Goal: Communication & Community: Participate in discussion

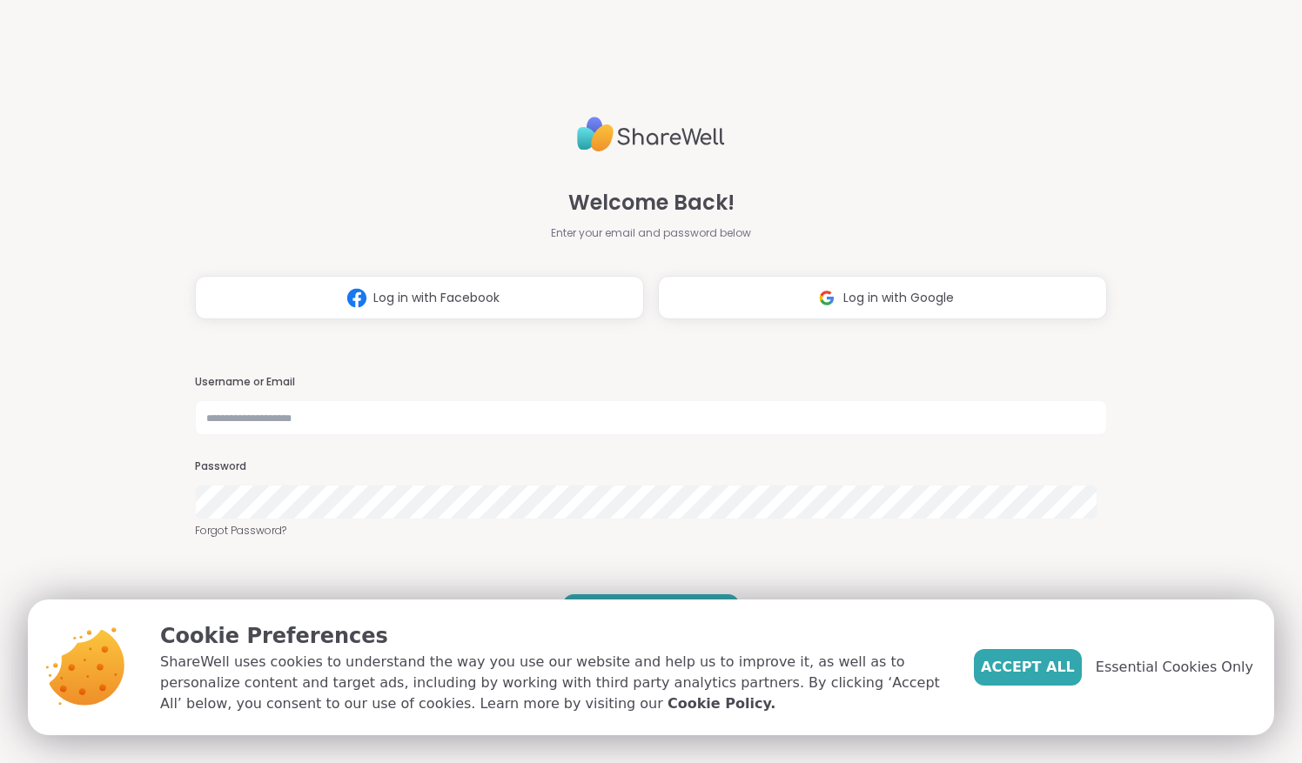
click at [858, 131] on div "Welcome Back! Enter your email and password below Log in with Facebook Log in w…" at bounding box center [650, 215] width 911 height 210
click at [783, 284] on button "Log in with Google" at bounding box center [882, 298] width 449 height 44
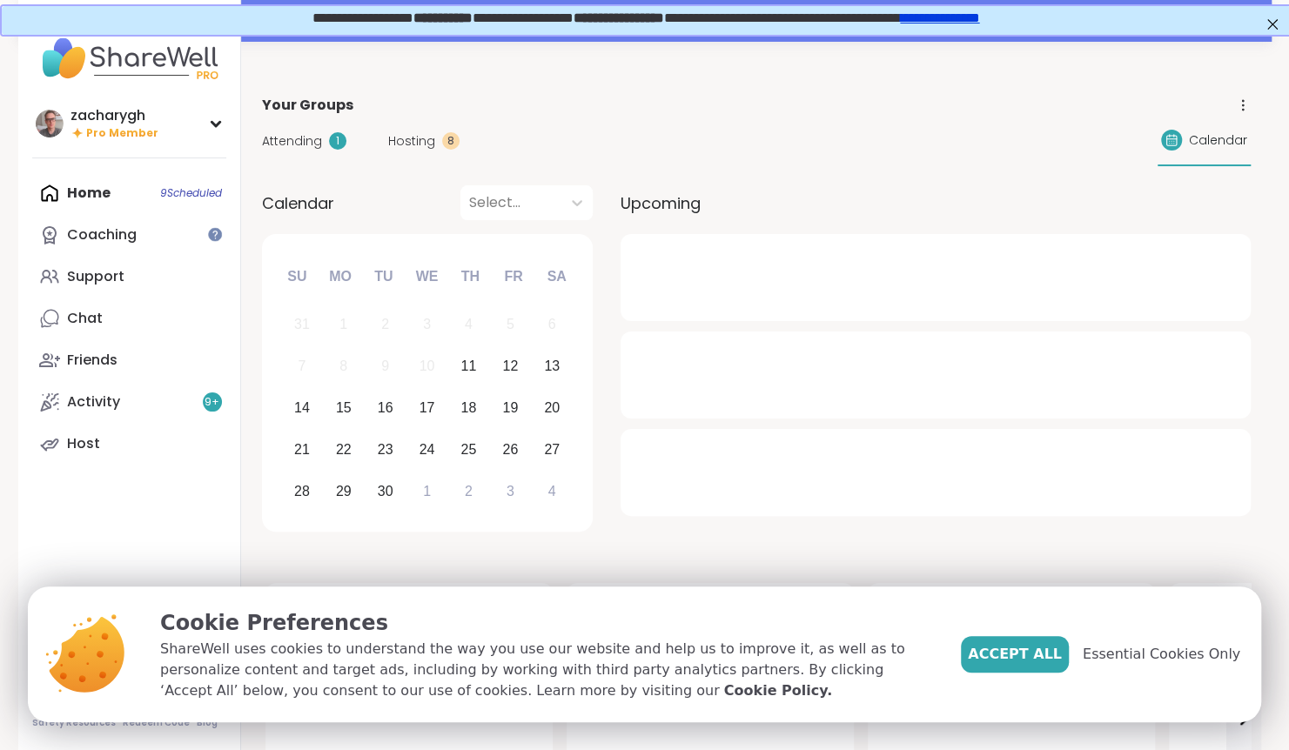
click at [303, 139] on span "Attending" at bounding box center [292, 141] width 60 height 18
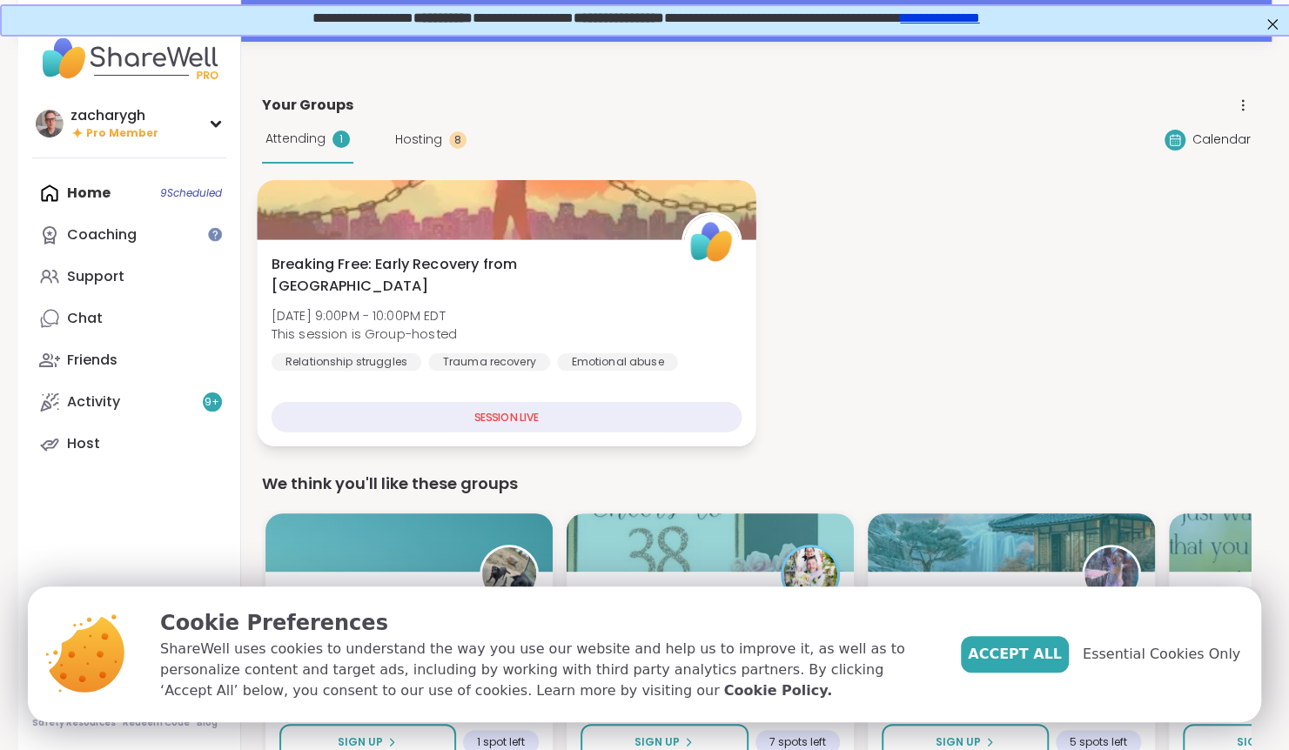
click at [406, 261] on span "Breaking Free: Early Recovery from [GEOGRAPHIC_DATA]" at bounding box center [466, 275] width 391 height 43
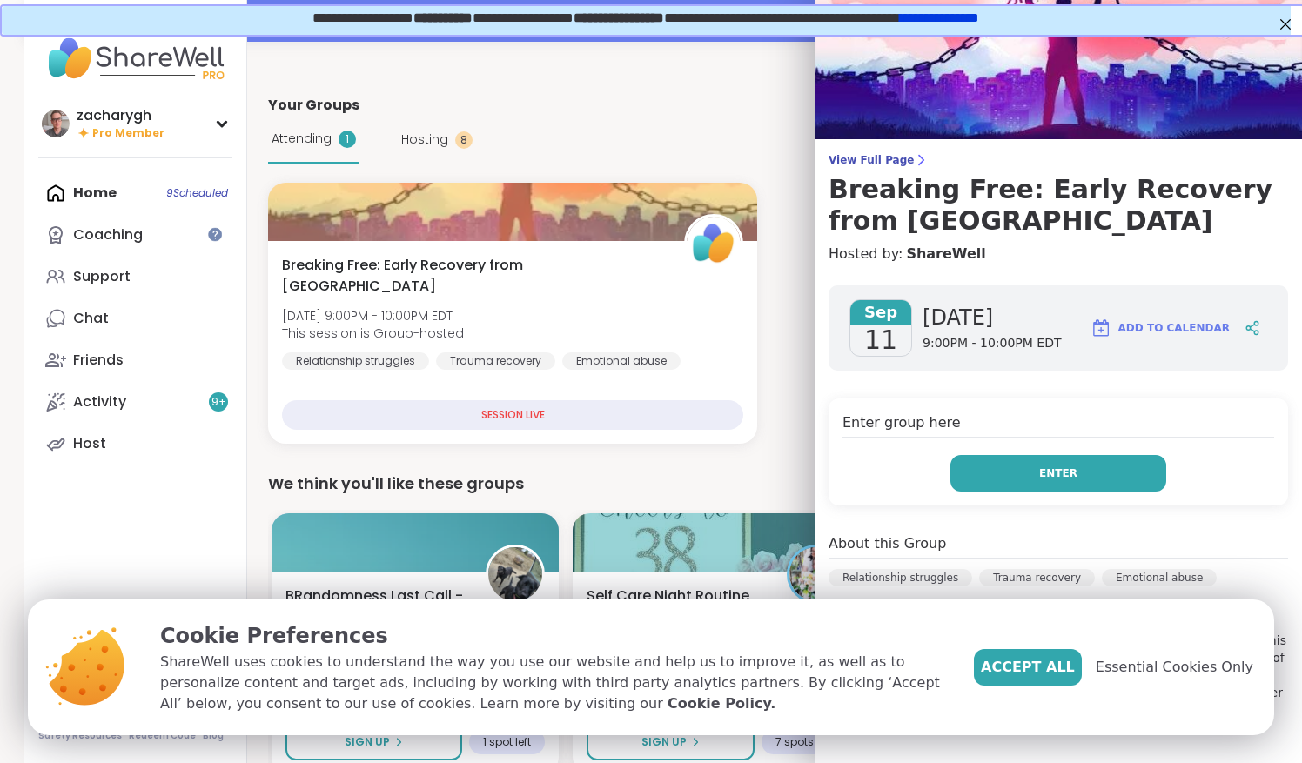
click at [1058, 468] on button "Enter" at bounding box center [1058, 473] width 216 height 37
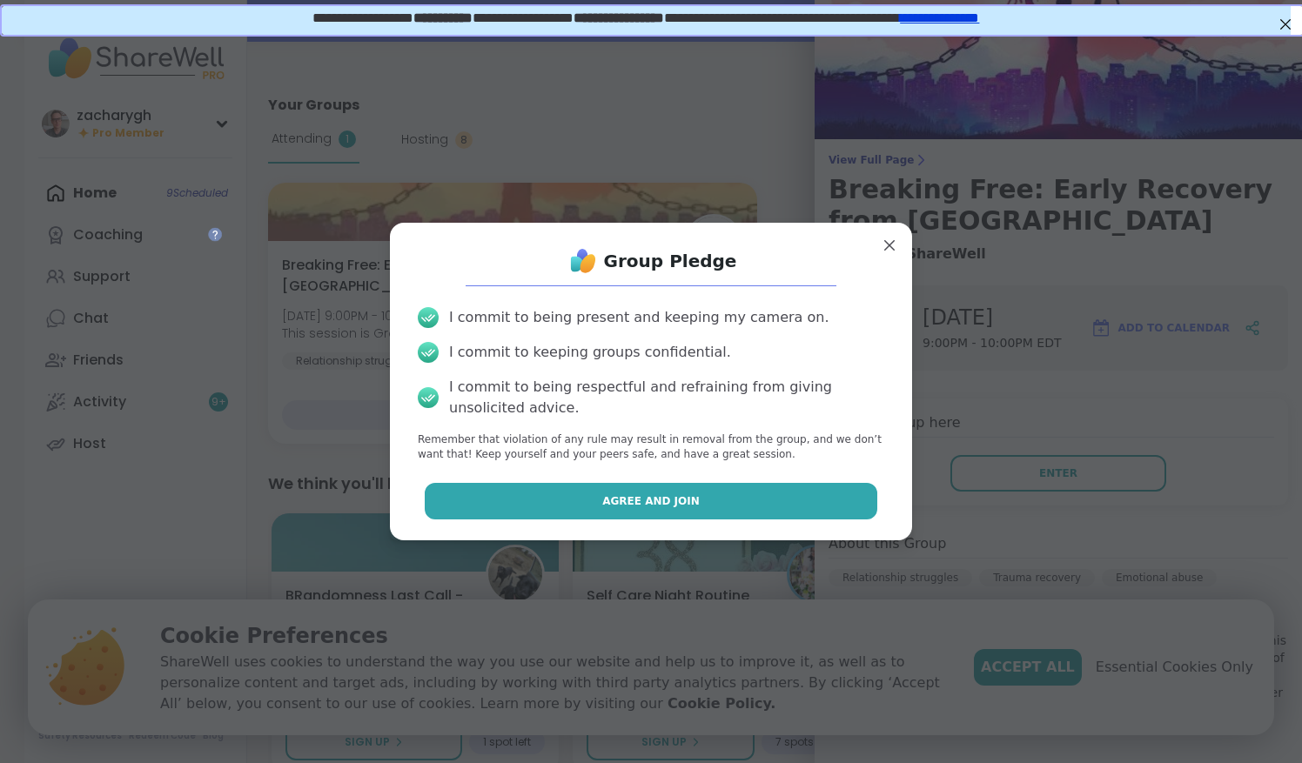
click at [754, 486] on button "Agree and Join" at bounding box center [651, 501] width 453 height 37
